Goal: Task Accomplishment & Management: Manage account settings

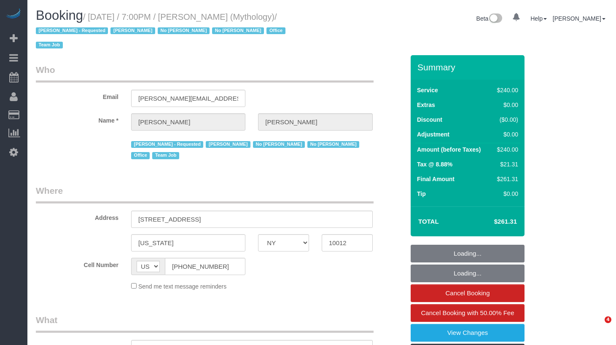
select select "NY"
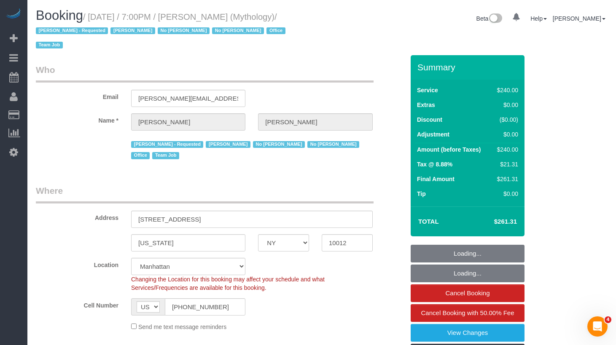
select select "object:749"
select select "string:stripe-card_1F0CXe4VGloSiKo7V7BiKmvB"
select select "2"
select select "120"
select select "spot1"
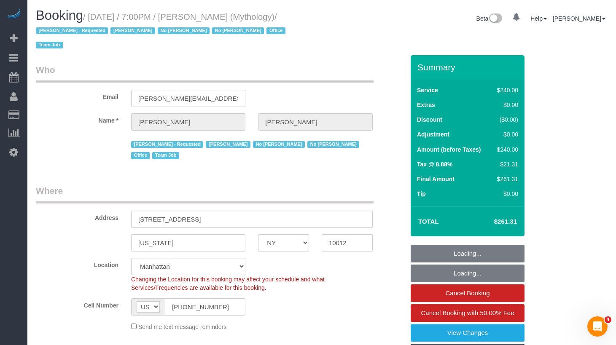
select select "number:89"
select select "number:90"
select select "number:15"
select select "number:7"
drag, startPoint x: 80, startPoint y: 32, endPoint x: 97, endPoint y: 16, distance: 23.3
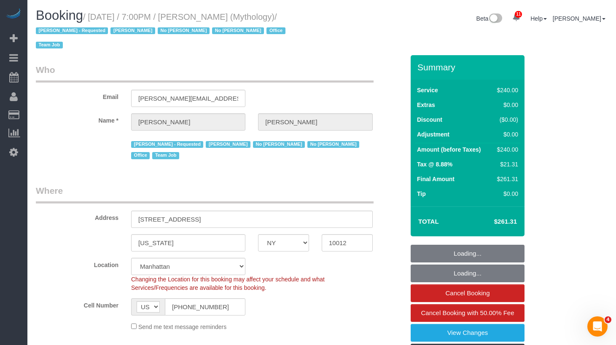
click at [97, 16] on small "/ September 04, 2025 / 7:00PM / Elaine Pugsley (Mythology) / Ebony Howard - Req…" at bounding box center [162, 31] width 252 height 38
copy small "September 04, 2025 / 7:00PM / Elaine Pugsley (Mythology)"
select select "object:1440"
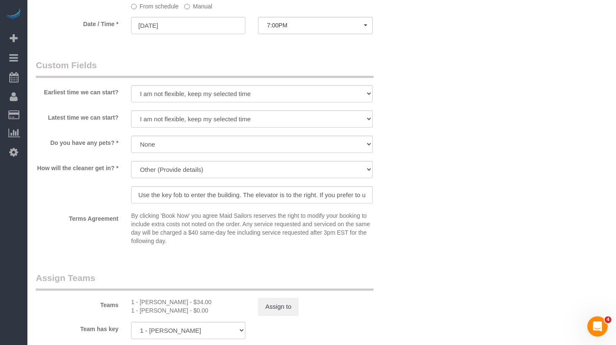
scroll to position [762, 0]
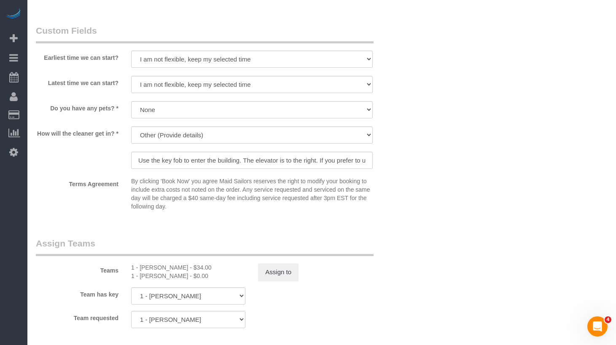
click at [279, 161] on sui-booking-custom-fields "Earliest time we can start? I am not flexible, keep my selected time 8:00 AM 9:…" at bounding box center [220, 119] width 368 height 190
click at [285, 153] on input "Use the key fob to enter the building. The elevator is to the right. If you pre…" at bounding box center [251, 160] width 241 height 17
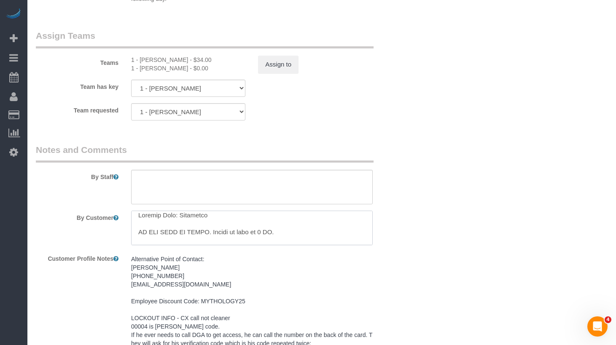
scroll to position [0, 0]
click at [336, 229] on textarea at bounding box center [251, 228] width 241 height 35
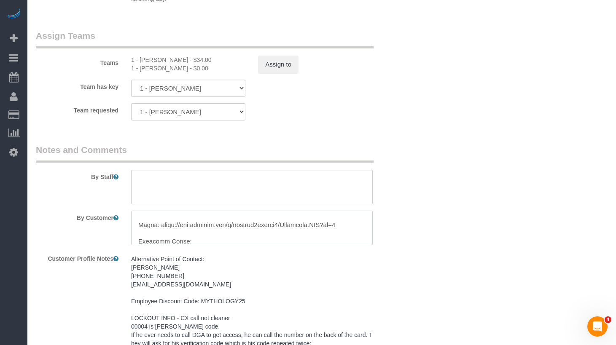
scroll to position [29, 0]
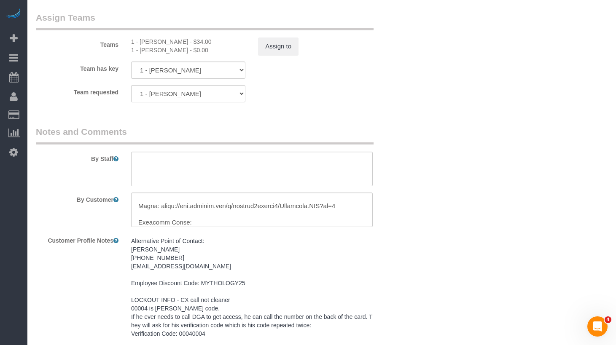
scroll to position [1005, 0]
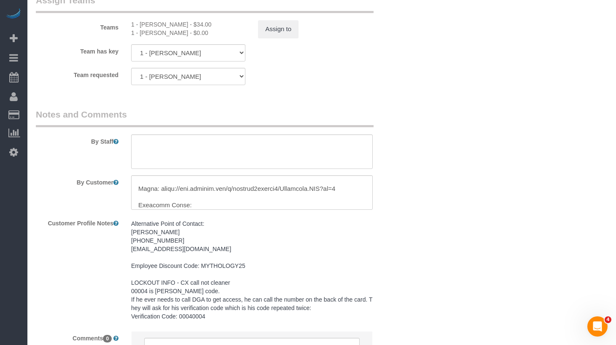
click at [190, 230] on pre "Alternative Point of Contact: Caitlin Donohue (631) 525-1829 caitlin@mythology.…" at bounding box center [251, 270] width 241 height 101
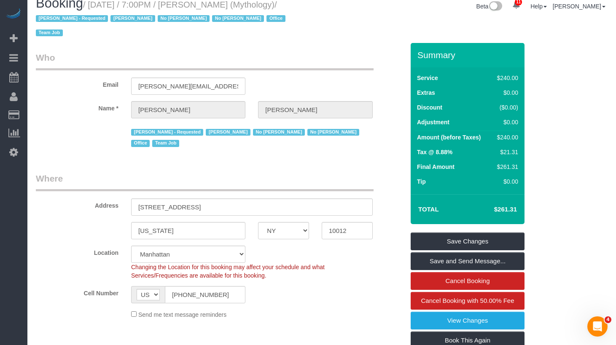
scroll to position [0, 0]
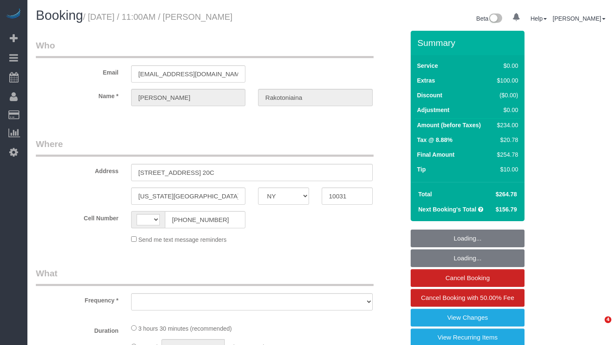
select select "NY"
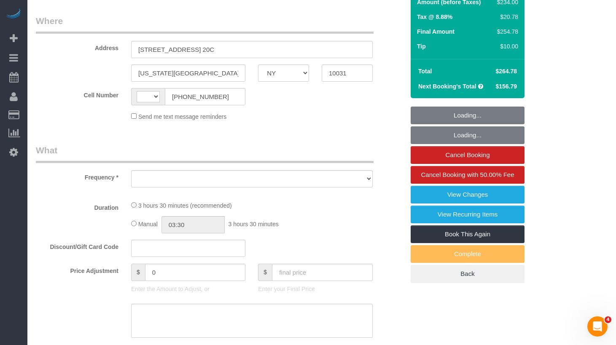
select select "string:[GEOGRAPHIC_DATA]"
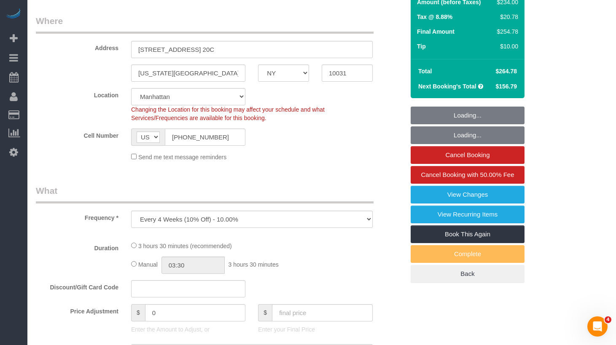
select select "object:836"
select select "1"
select select "spot1"
select select "number:57"
select select "number:73"
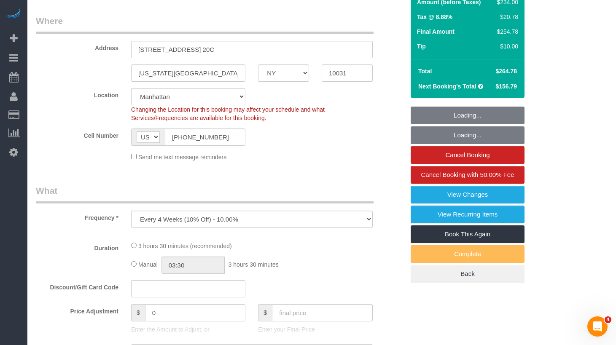
select select "number:15"
select select "number:5"
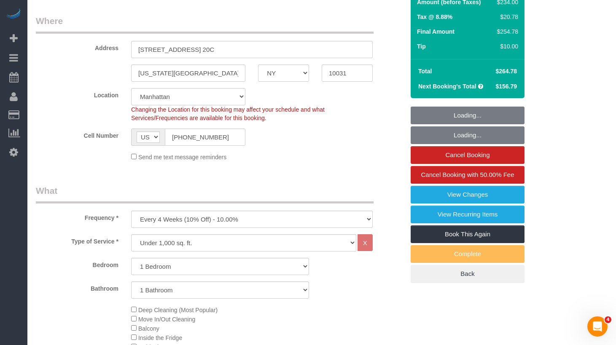
select select "string:stripe-pm_1QykEQ4VGloSiKo70pG1UeS6"
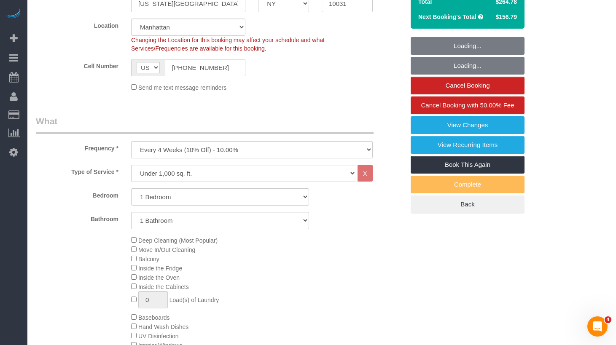
scroll to position [224, 0]
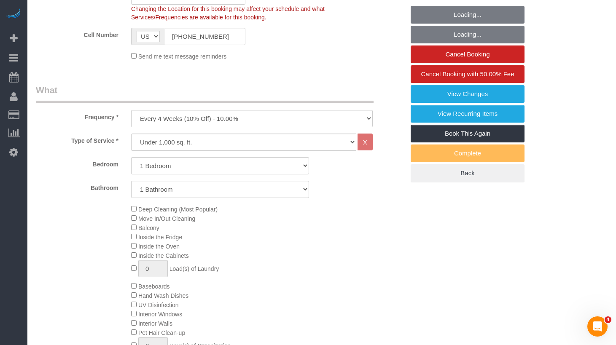
select select "1"
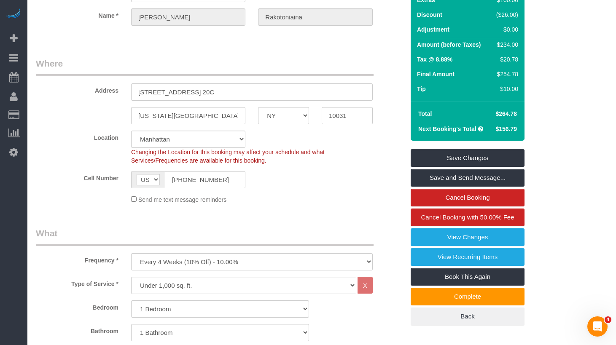
scroll to position [0, 0]
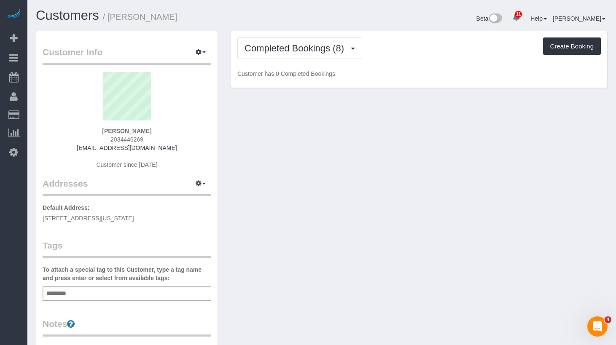
click at [111, 294] on div "Add a tag" at bounding box center [127, 294] width 169 height 14
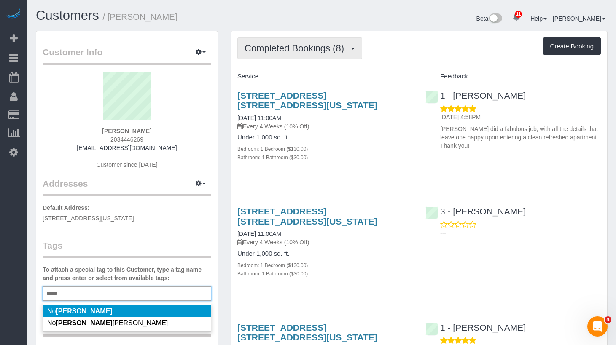
type input "*****"
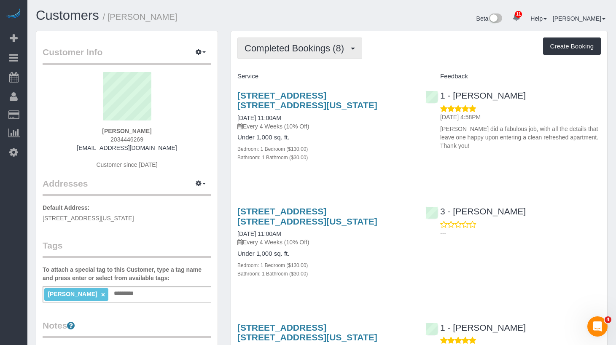
click at [291, 43] on span "Completed Bookings (8)" at bounding box center [296, 48] width 104 height 11
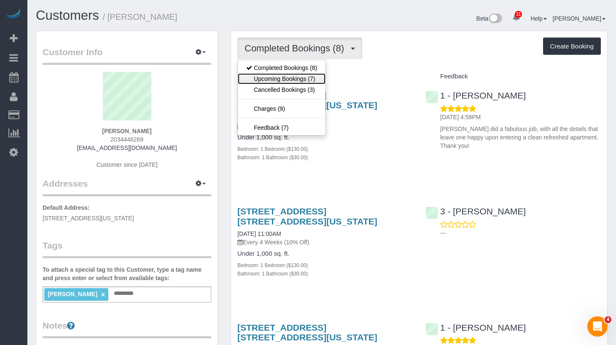
click at [279, 79] on link "Upcoming Bookings (7)" at bounding box center [282, 78] width 88 height 11
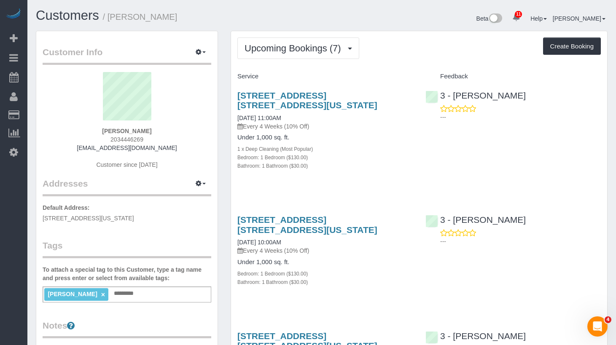
click at [112, 292] on input "text" at bounding box center [126, 293] width 29 height 11
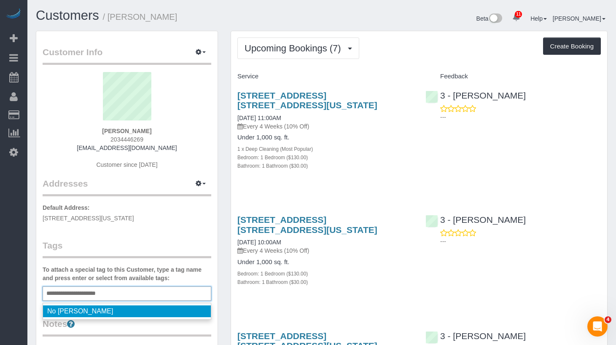
type input "**********"
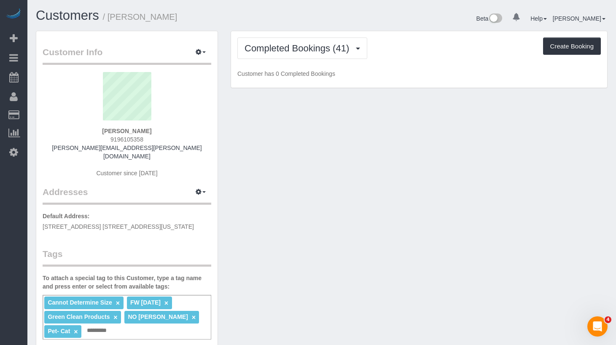
click at [311, 24] on div "Customers / Rachael Hobbs" at bounding box center [175, 17] width 292 height 18
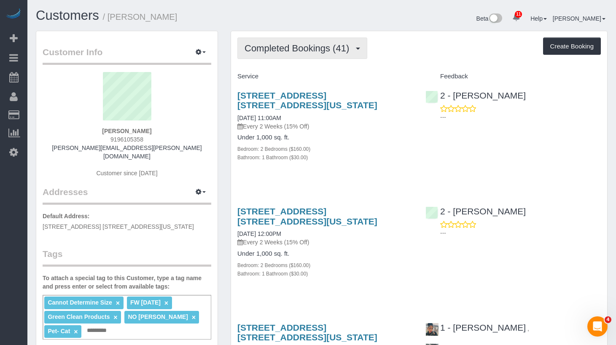
drag, startPoint x: 302, startPoint y: 48, endPoint x: 302, endPoint y: 54, distance: 6.3
click at [302, 48] on span "Completed Bookings (41)" at bounding box center [298, 48] width 109 height 11
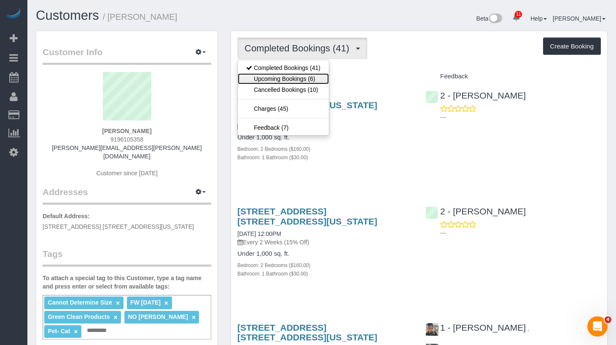
click at [295, 76] on link "Upcoming Bookings (6)" at bounding box center [283, 78] width 91 height 11
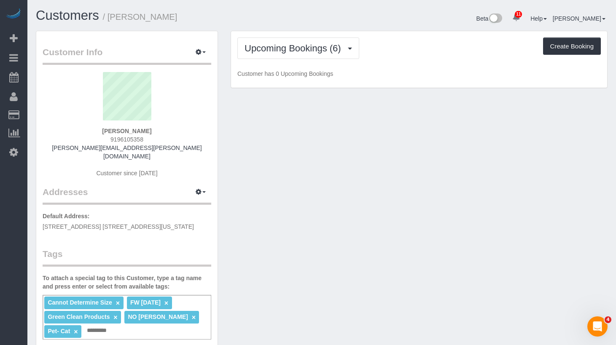
click at [423, 32] on div "Upcoming Bookings (6) Completed Bookings (41) Upcoming Bookings (6) Cancelled B…" at bounding box center [419, 59] width 376 height 57
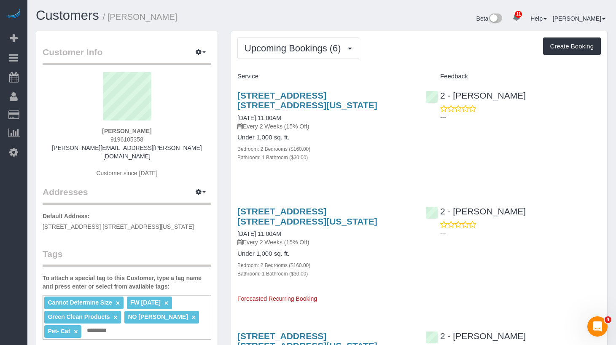
click at [423, 48] on div "Upcoming Bookings (6) Completed Bookings (41) Upcoming Bookings (6) Cancelled B…" at bounding box center [418, 47] width 363 height 21
